Goal: Information Seeking & Learning: Learn about a topic

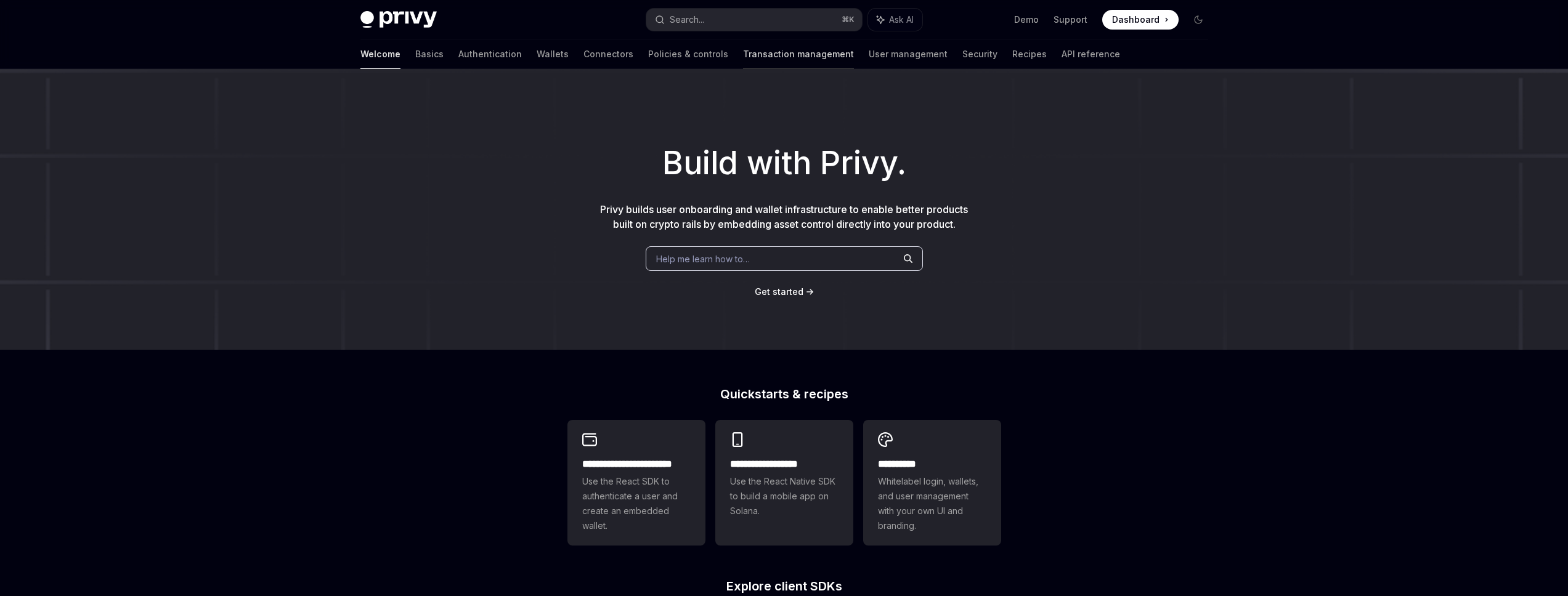
click at [743, 54] on link "Transaction management" at bounding box center [798, 54] width 111 height 30
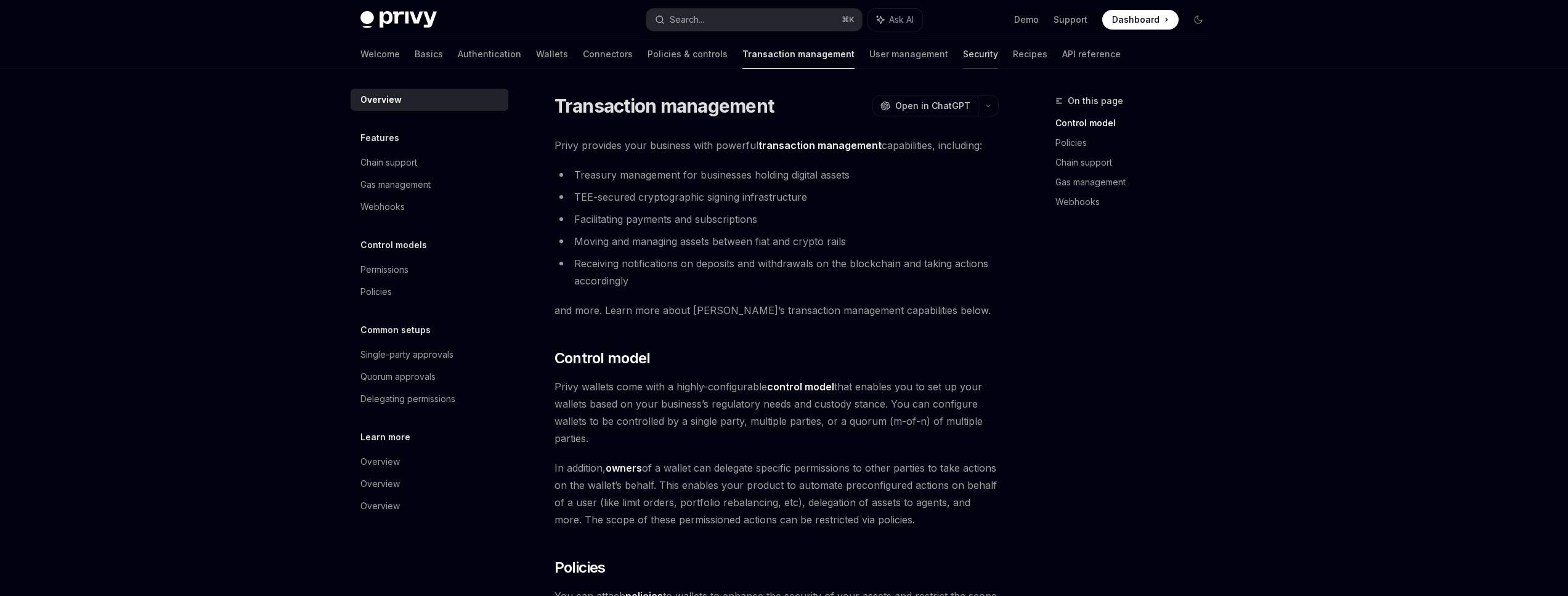
click at [963, 53] on link "Security" at bounding box center [980, 54] width 35 height 30
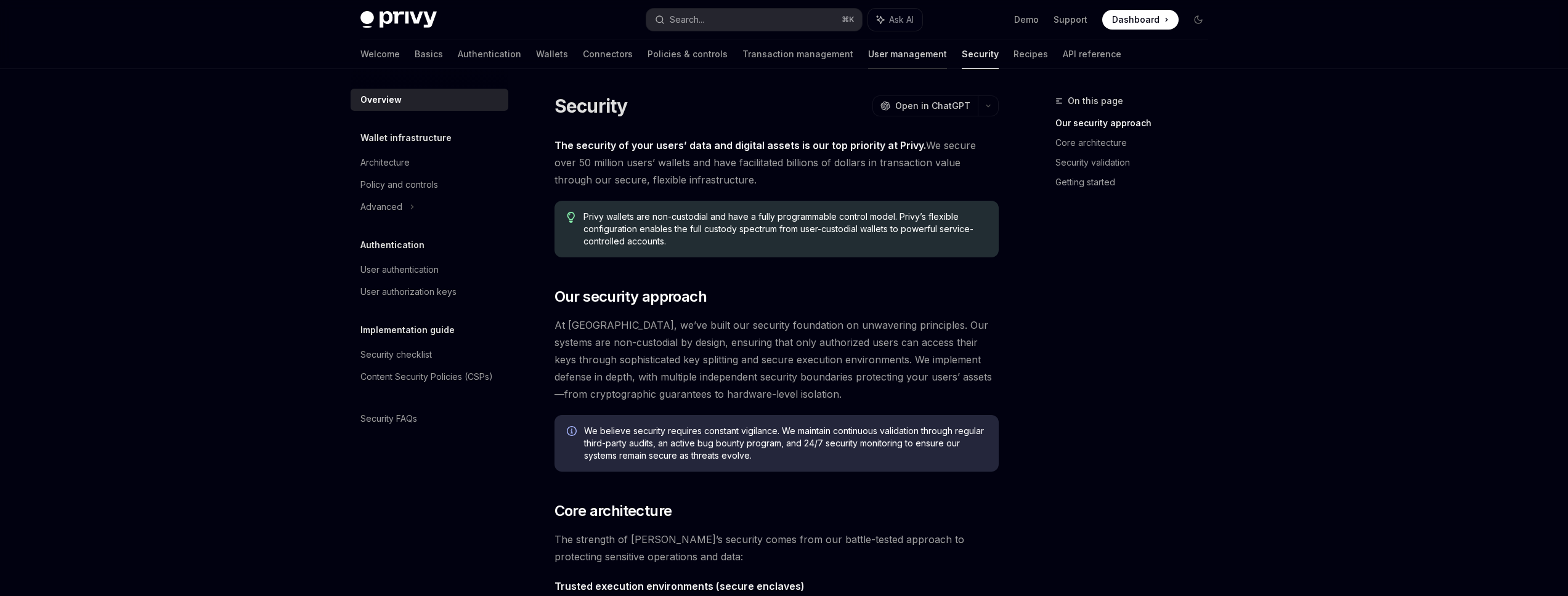
click at [868, 56] on link "User management" at bounding box center [908, 54] width 79 height 30
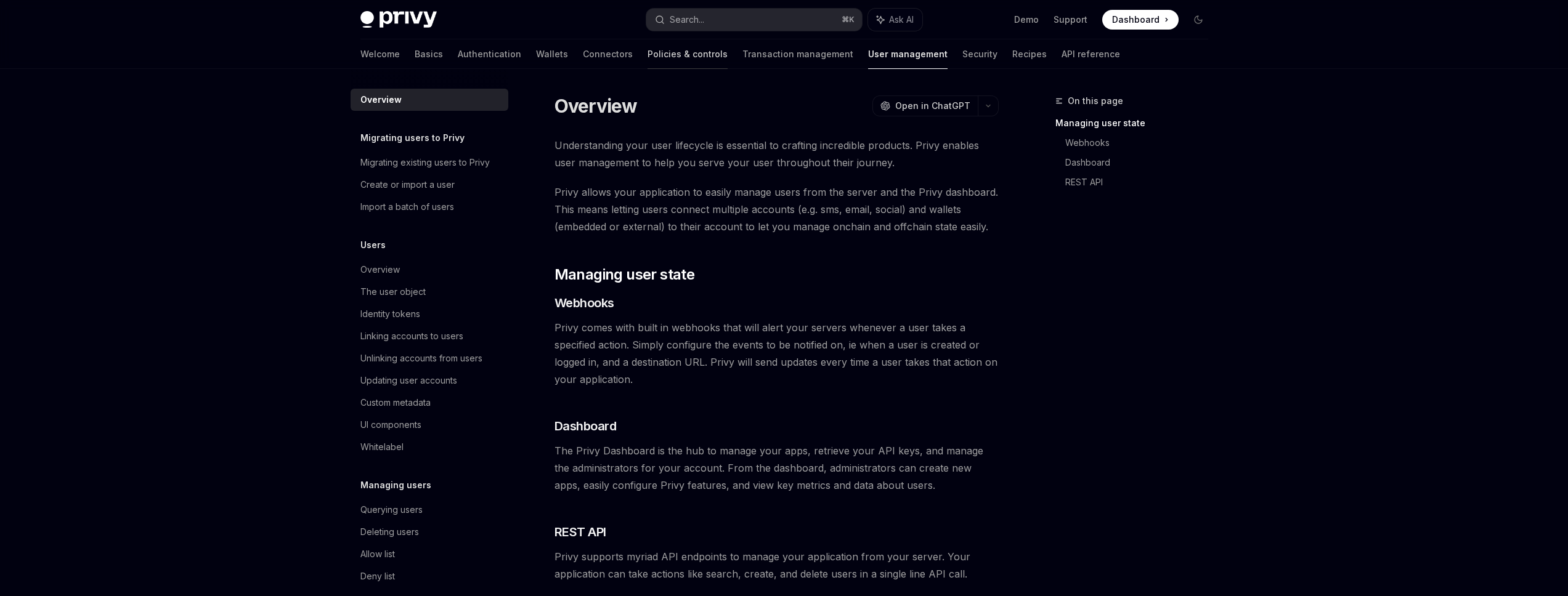
click at [648, 58] on link "Policies & controls" at bounding box center [687, 54] width 80 height 30
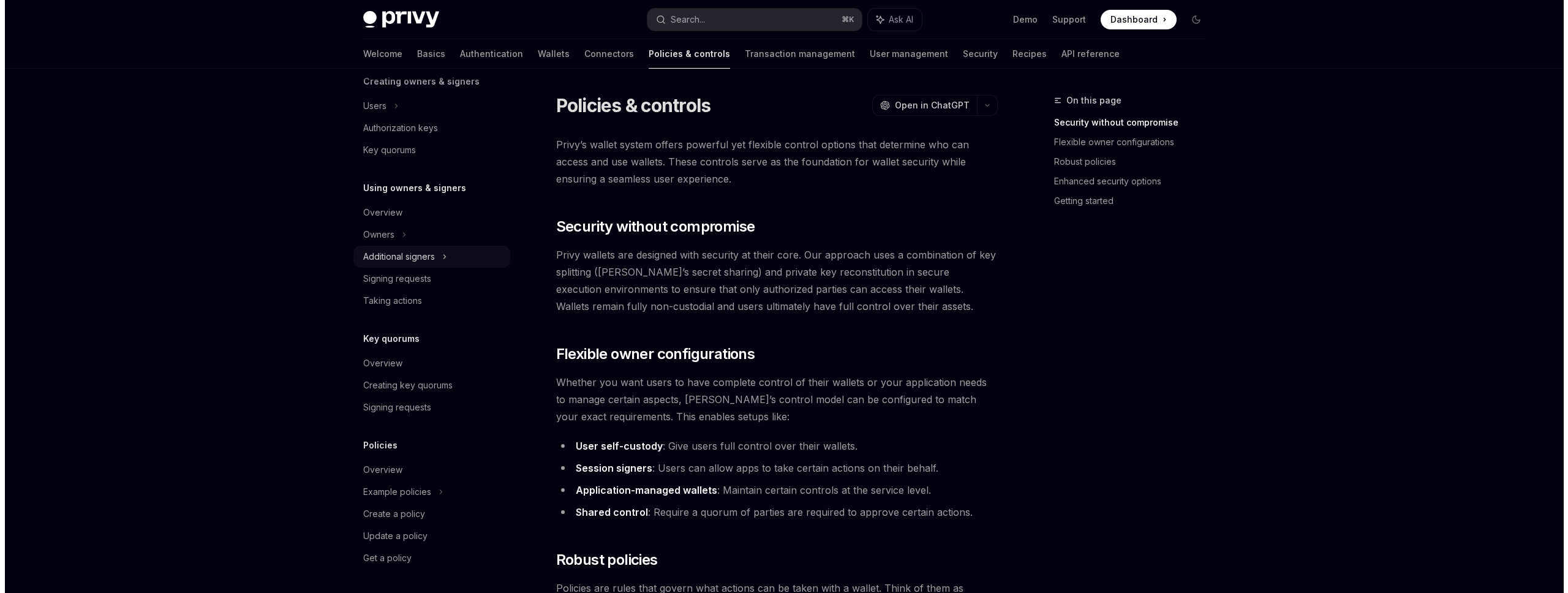
scroll to position [269, 0]
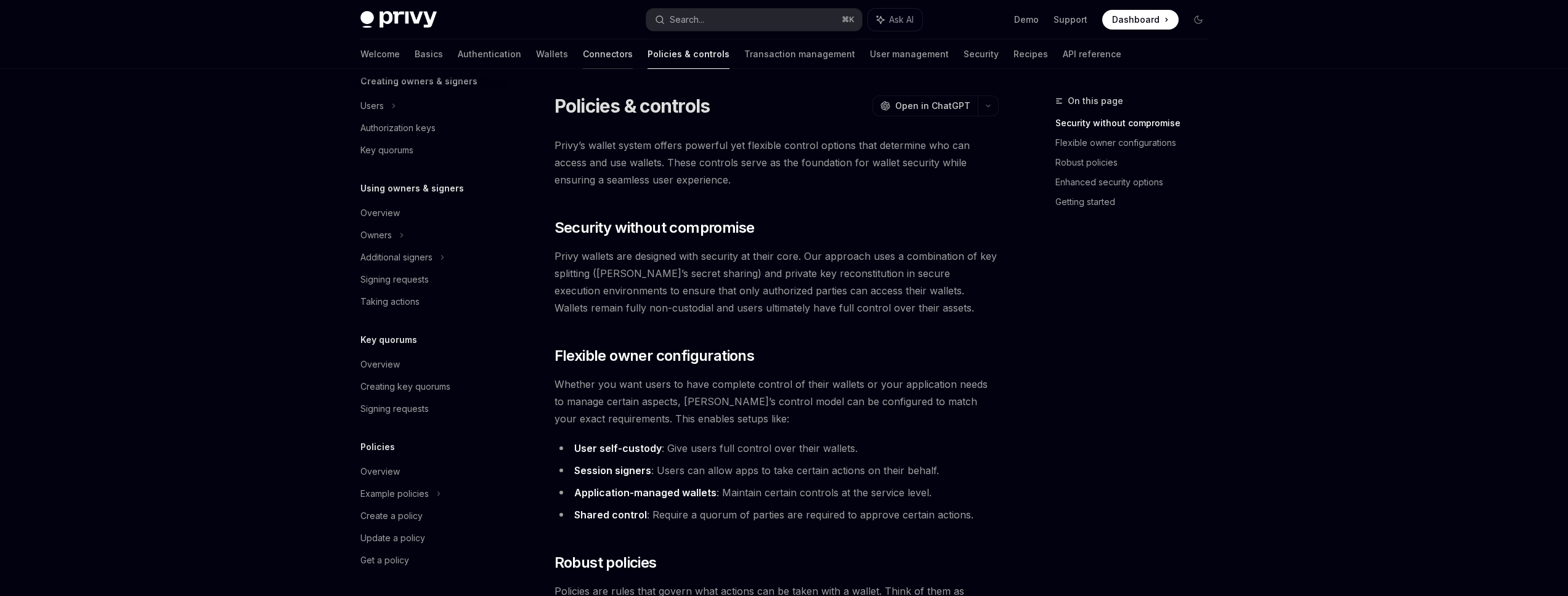
click at [583, 58] on link "Connectors" at bounding box center [607, 54] width 49 height 30
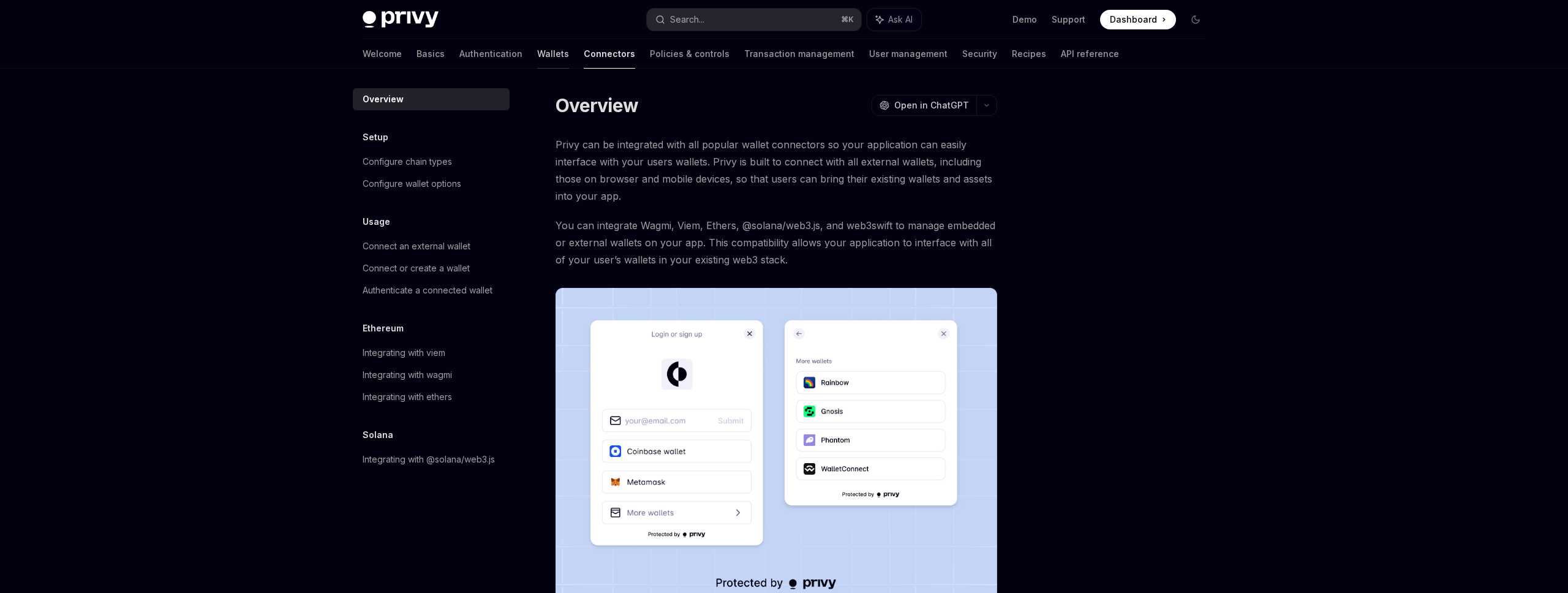
click at [538, 61] on link "Wallets" at bounding box center [554, 54] width 32 height 30
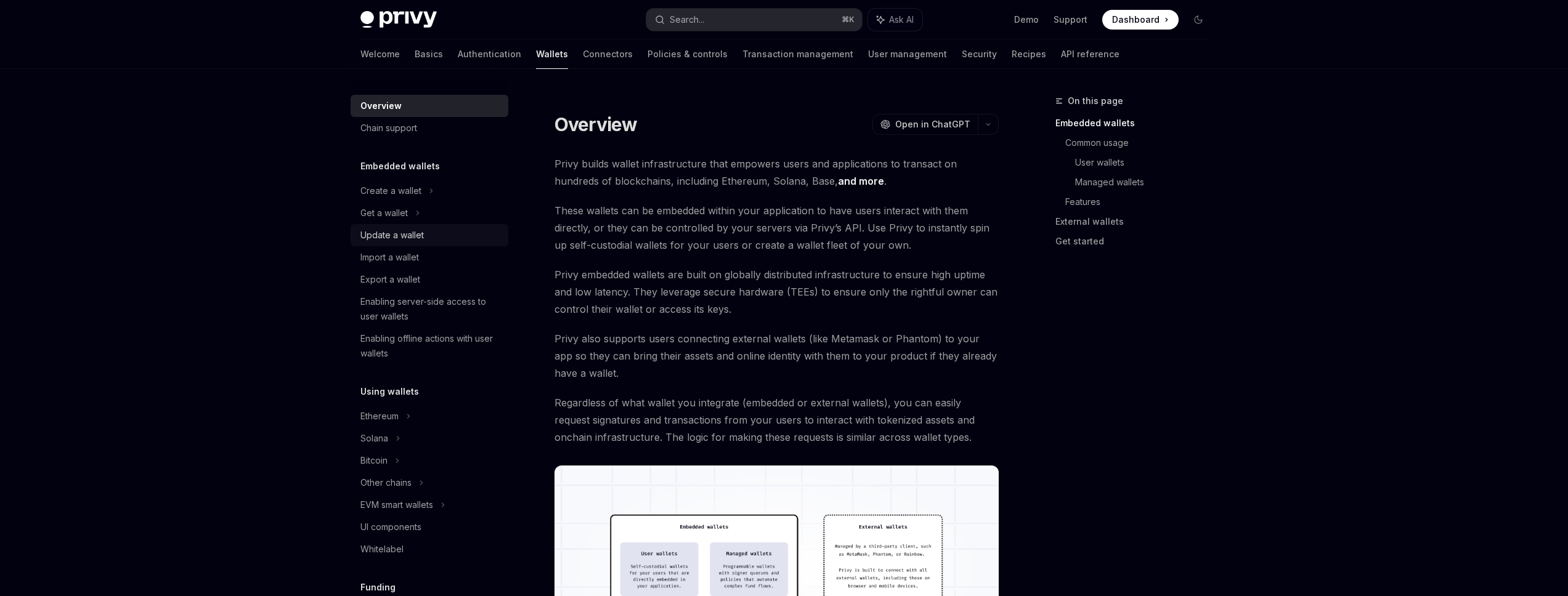
scroll to position [119, 0]
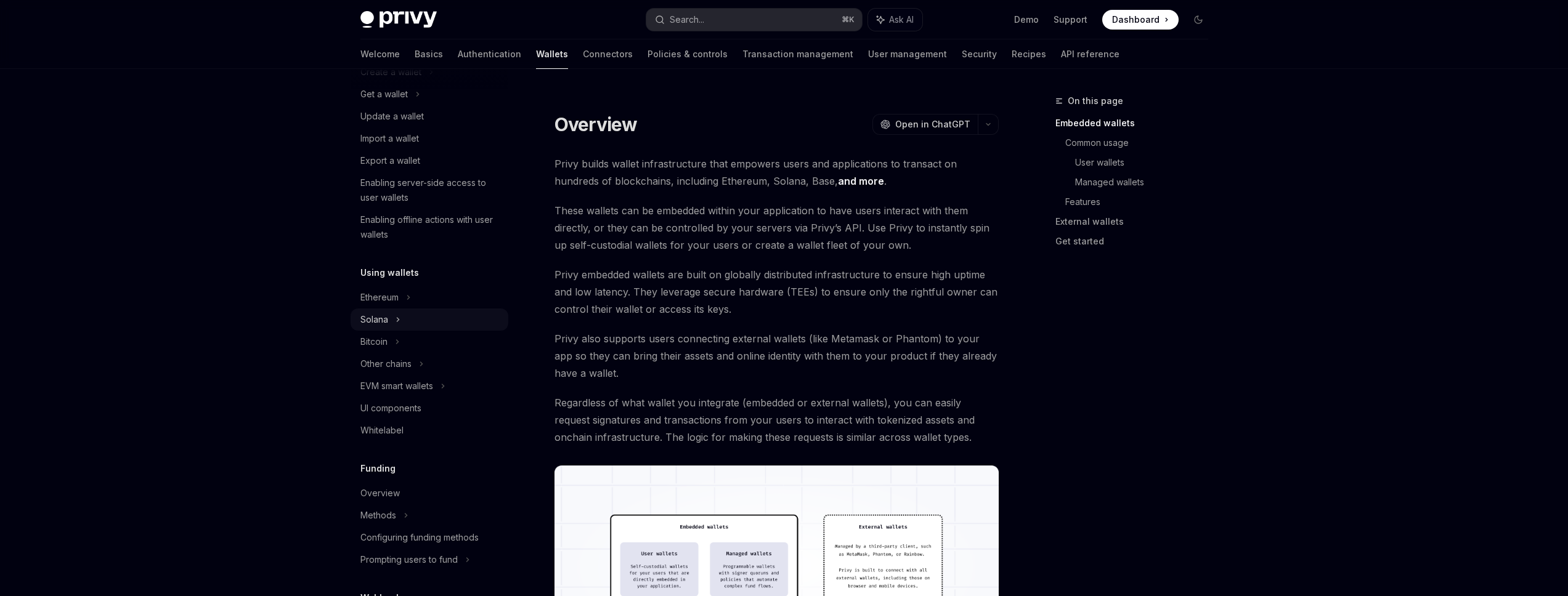
click at [409, 105] on div "Solana" at bounding box center [429, 93] width 157 height 22
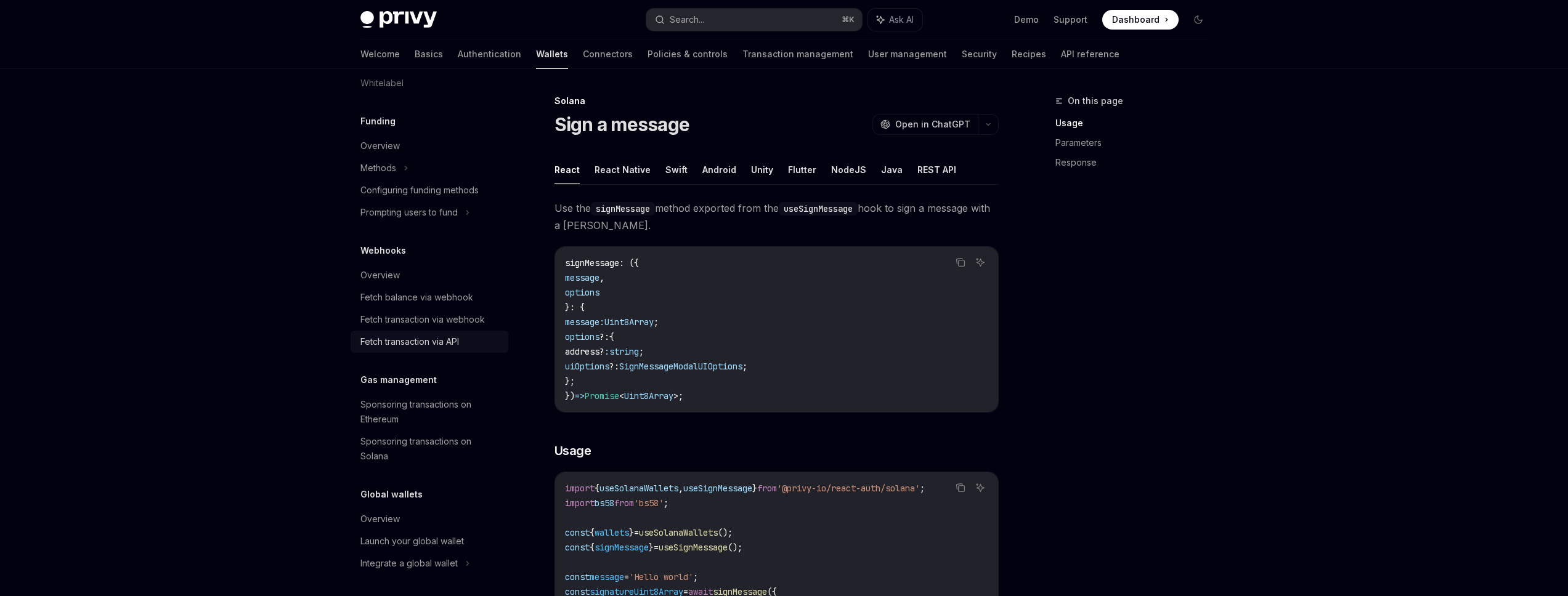
scroll to position [573, 0]
click at [435, 437] on div "Sponsoring transactions on Solana" at bounding box center [431, 445] width 140 height 30
type textarea "*"
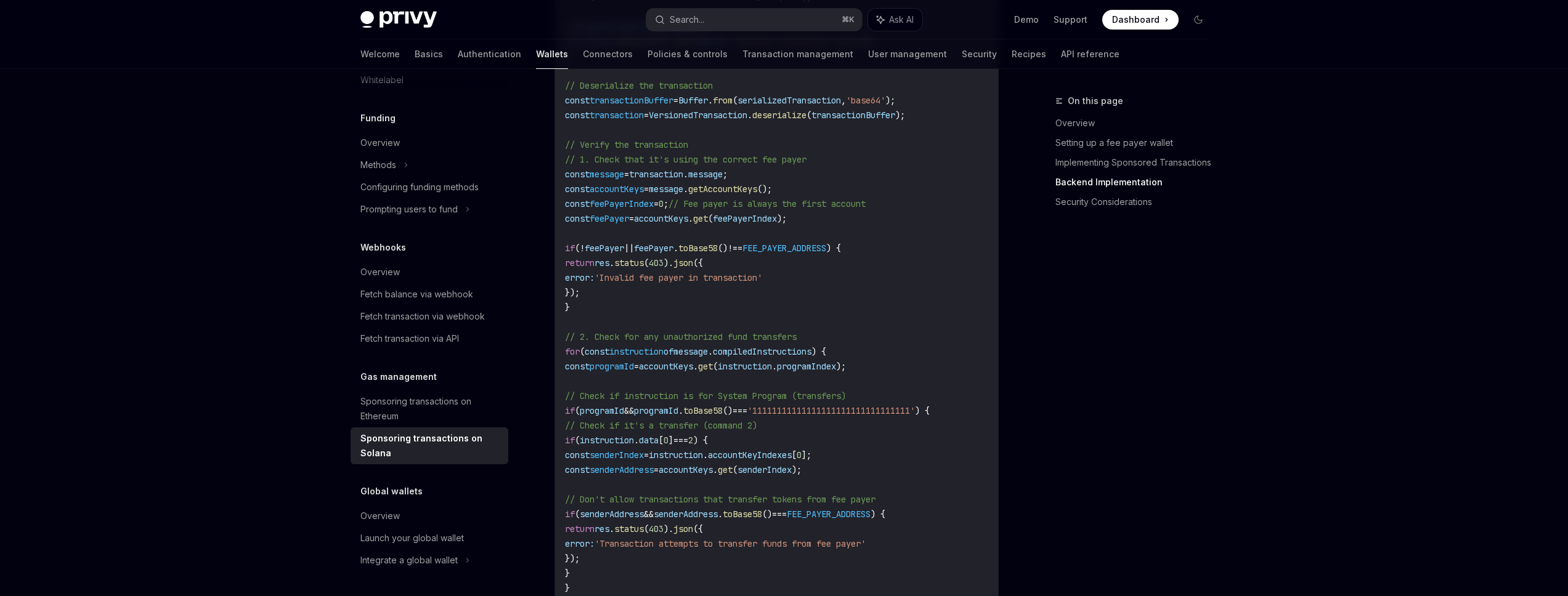
scroll to position [2782, 0]
